Goal: Transaction & Acquisition: Purchase product/service

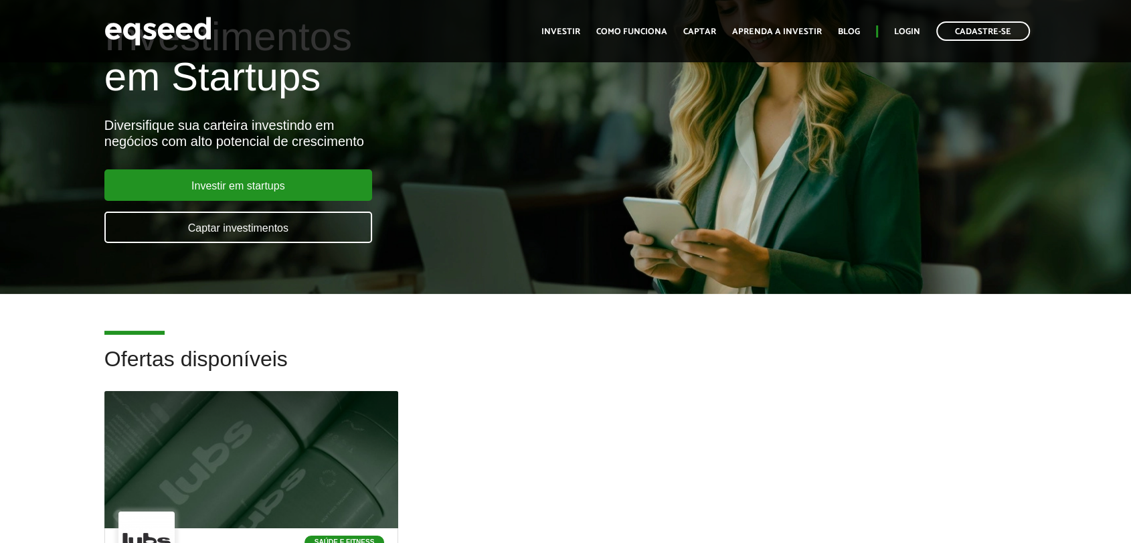
scroll to position [149, 0]
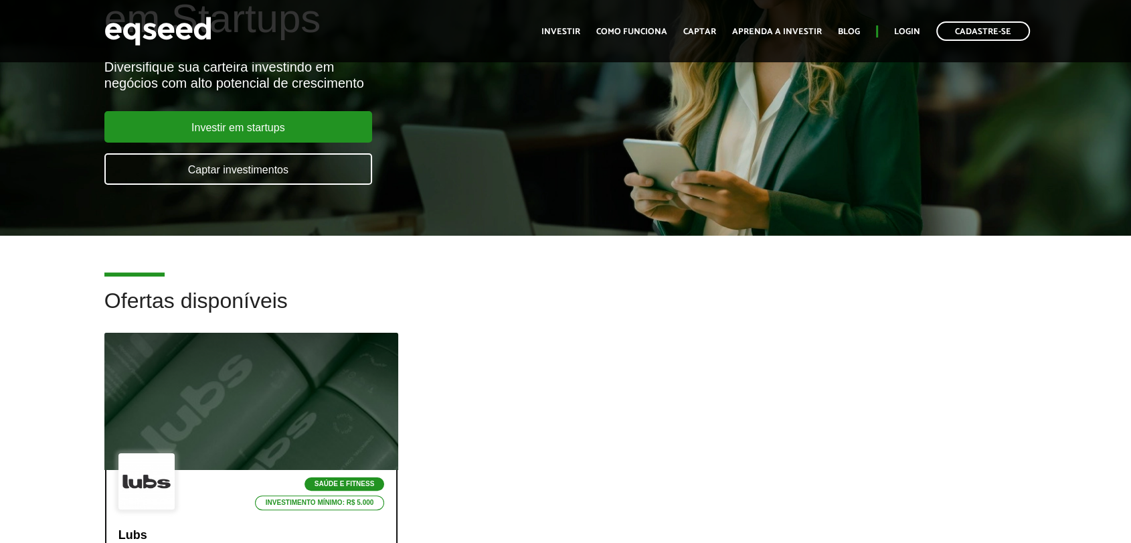
click at [203, 417] on div at bounding box center [251, 401] width 353 height 165
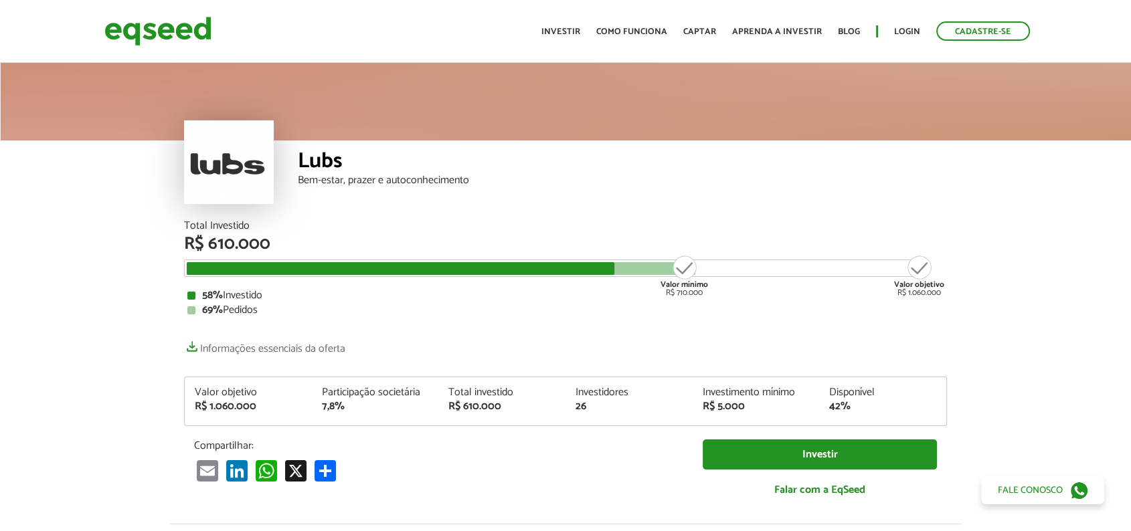
scroll to position [1670, 0]
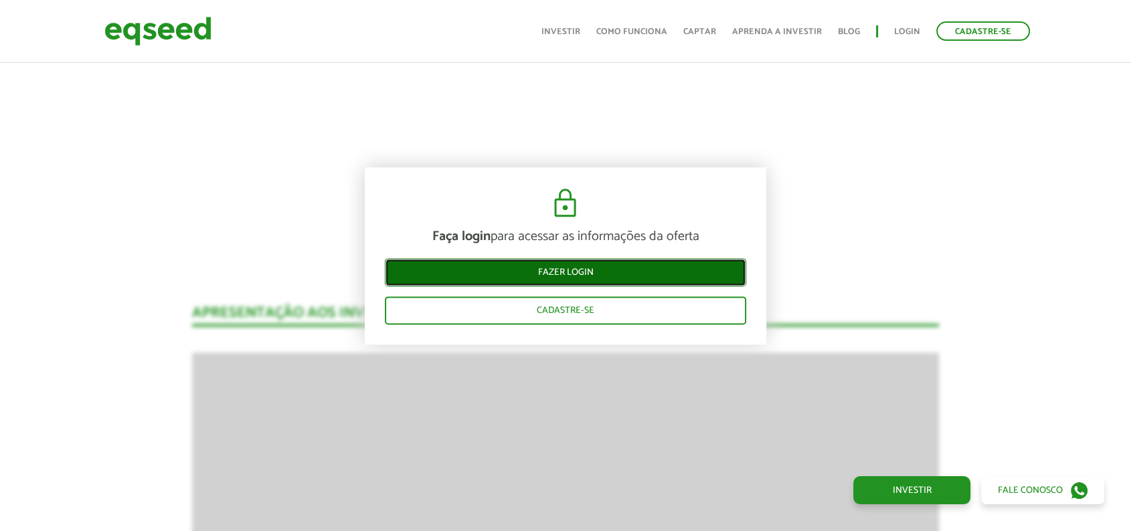
click at [580, 272] on link "Fazer login" at bounding box center [565, 272] width 361 height 28
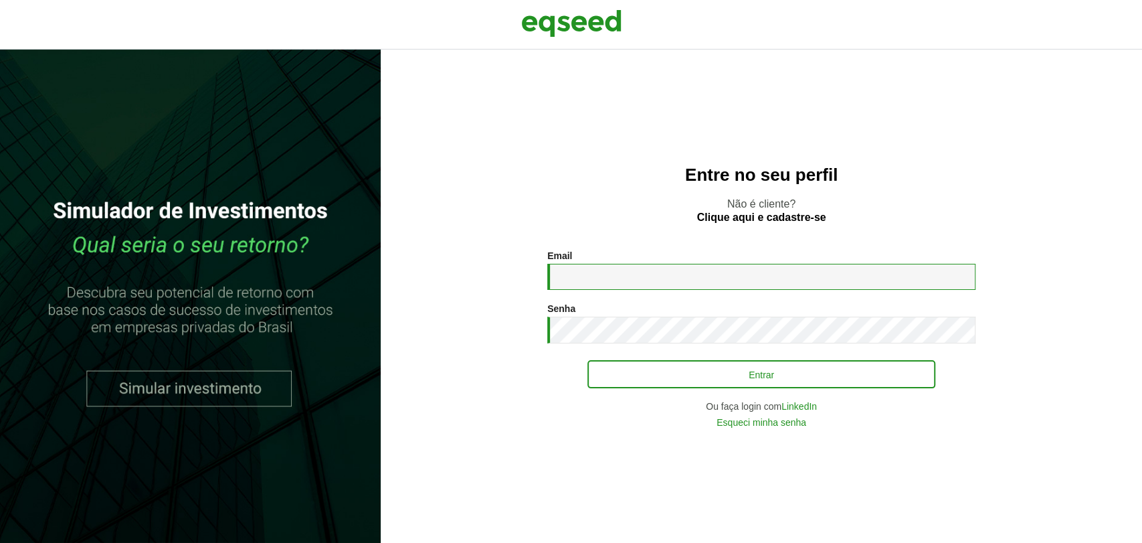
type input "**********"
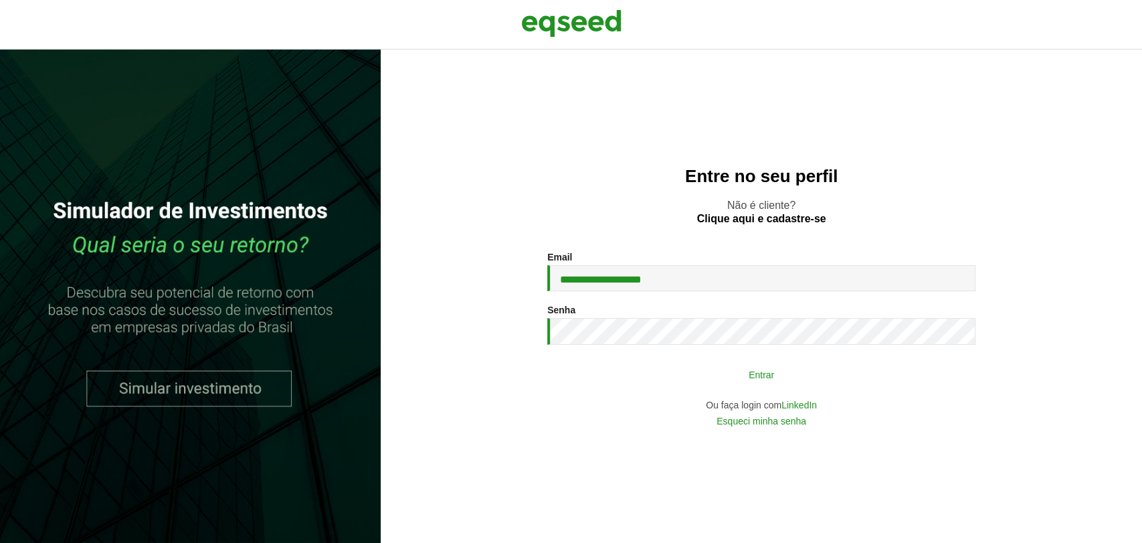
click at [700, 373] on button "Entrar" at bounding box center [761, 373] width 348 height 25
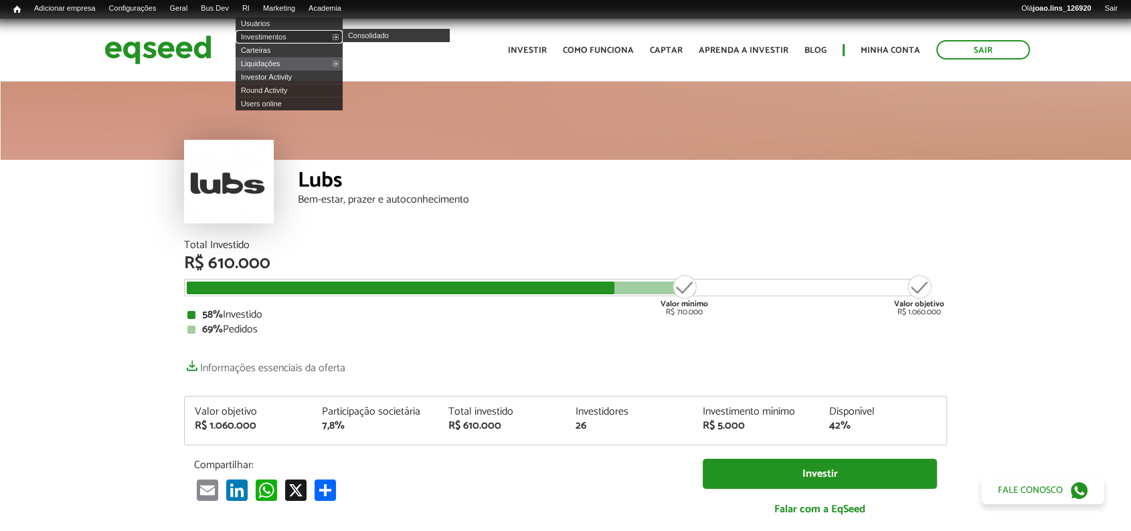
click at [269, 34] on link "Investimentos" at bounding box center [288, 36] width 107 height 13
